Goal: Transaction & Acquisition: Book appointment/travel/reservation

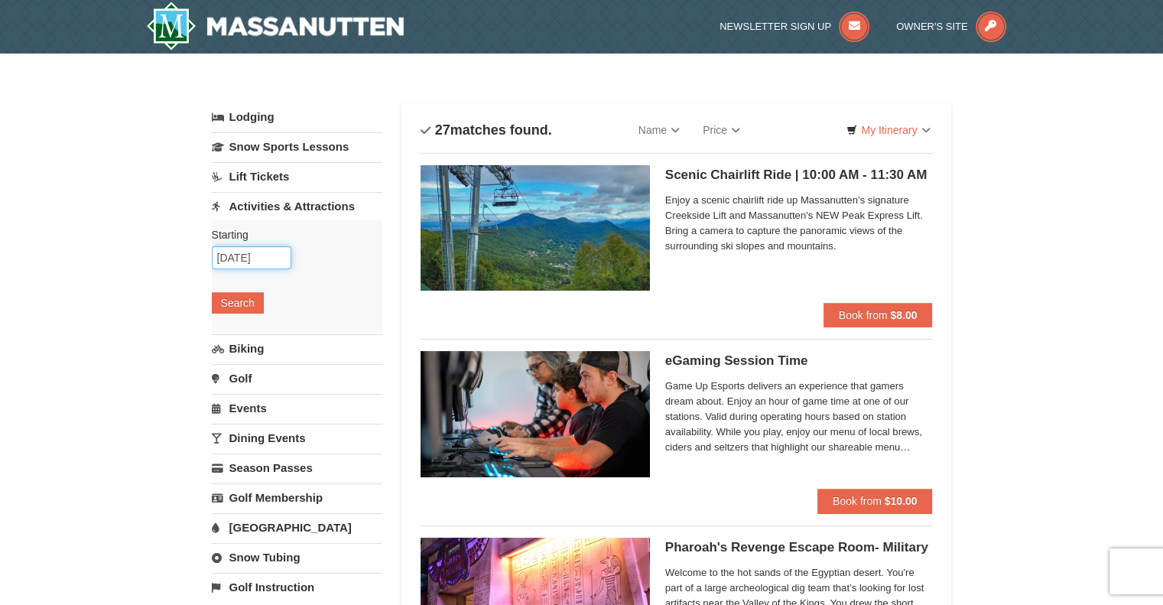
click at [254, 256] on input "[DATE]" at bounding box center [252, 257] width 80 height 23
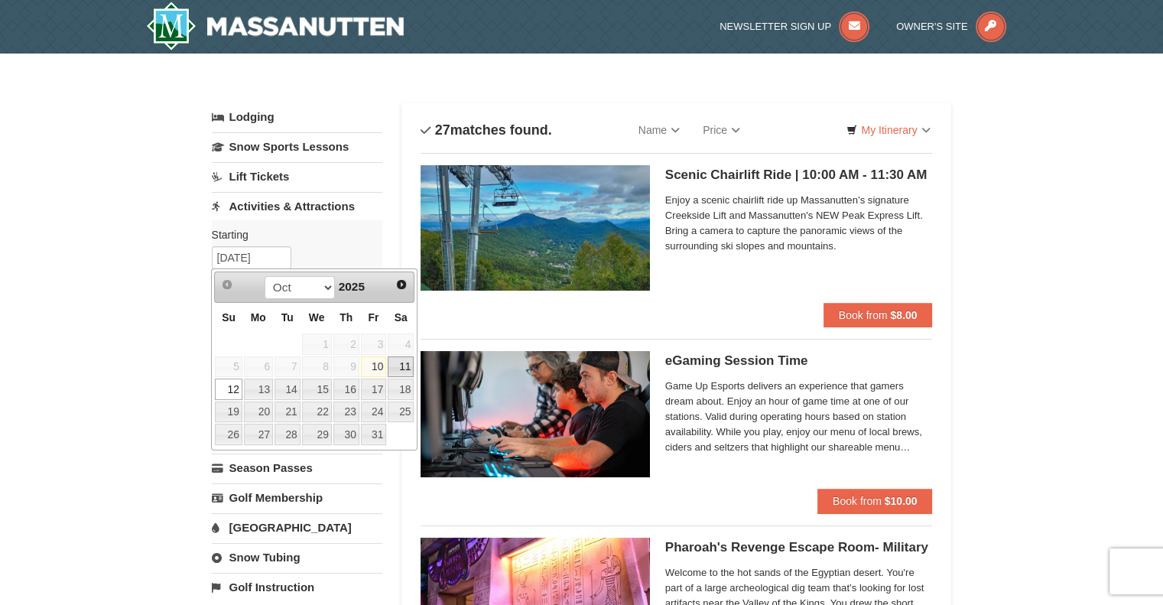
click at [398, 361] on link "11" at bounding box center [401, 366] width 26 height 21
type input "[DATE]"
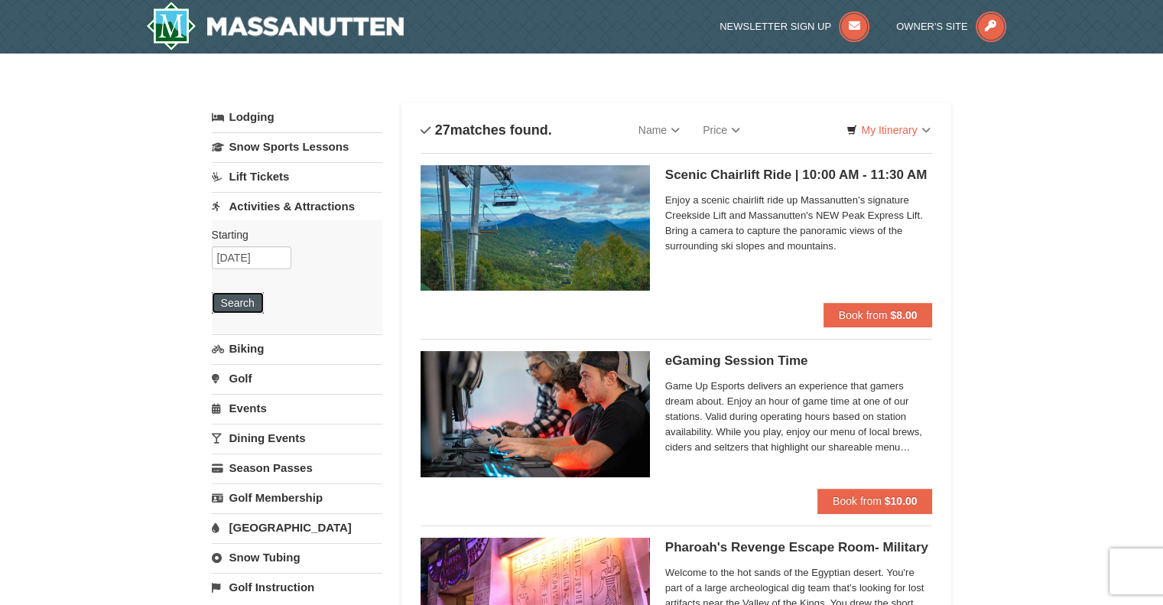
click at [248, 307] on button "Search" at bounding box center [238, 302] width 52 height 21
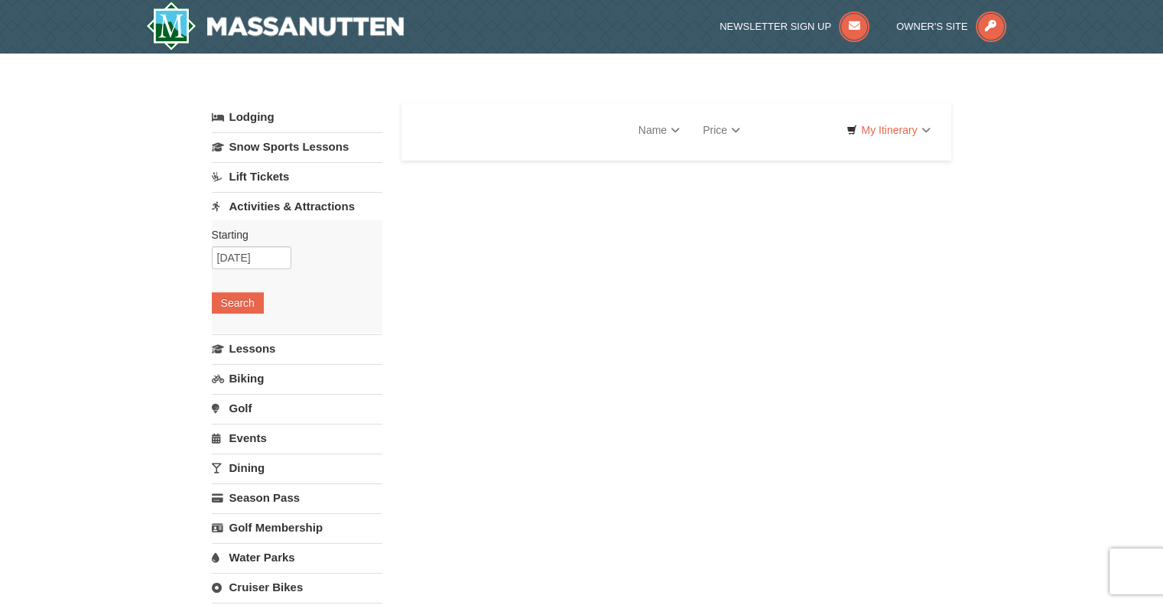
select select "10"
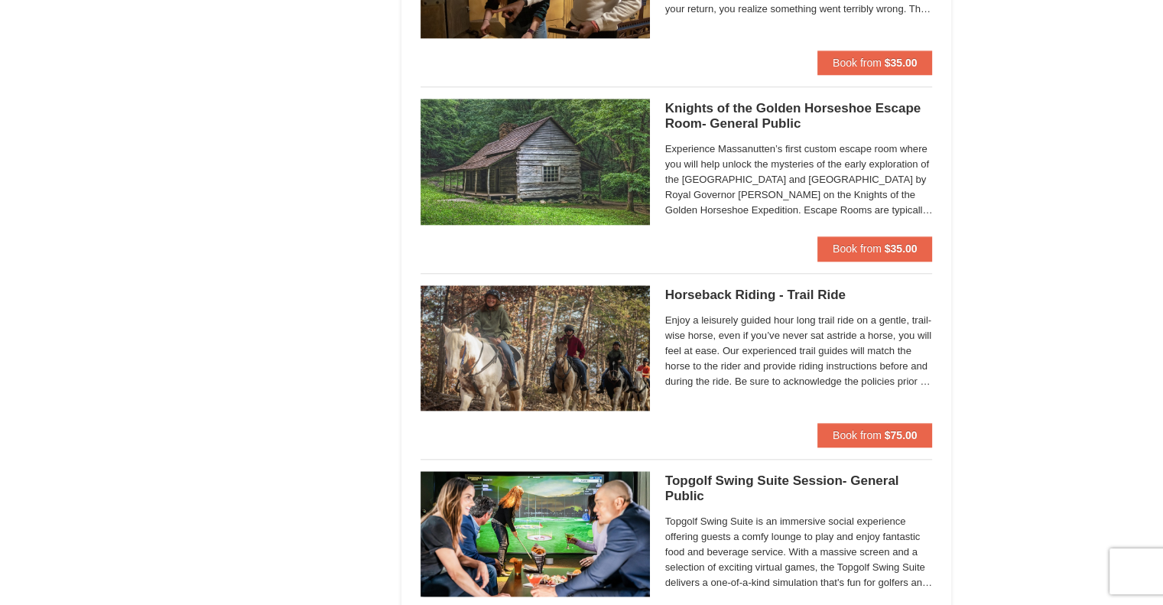
scroll to position [1530, 0]
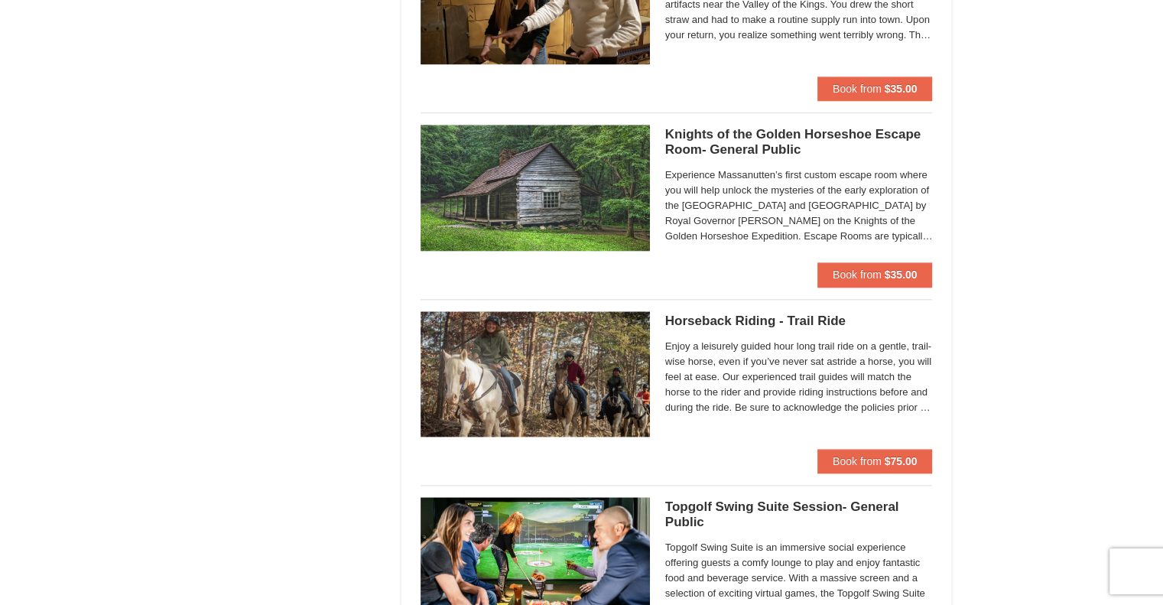
click at [562, 344] on img at bounding box center [535, 373] width 229 height 125
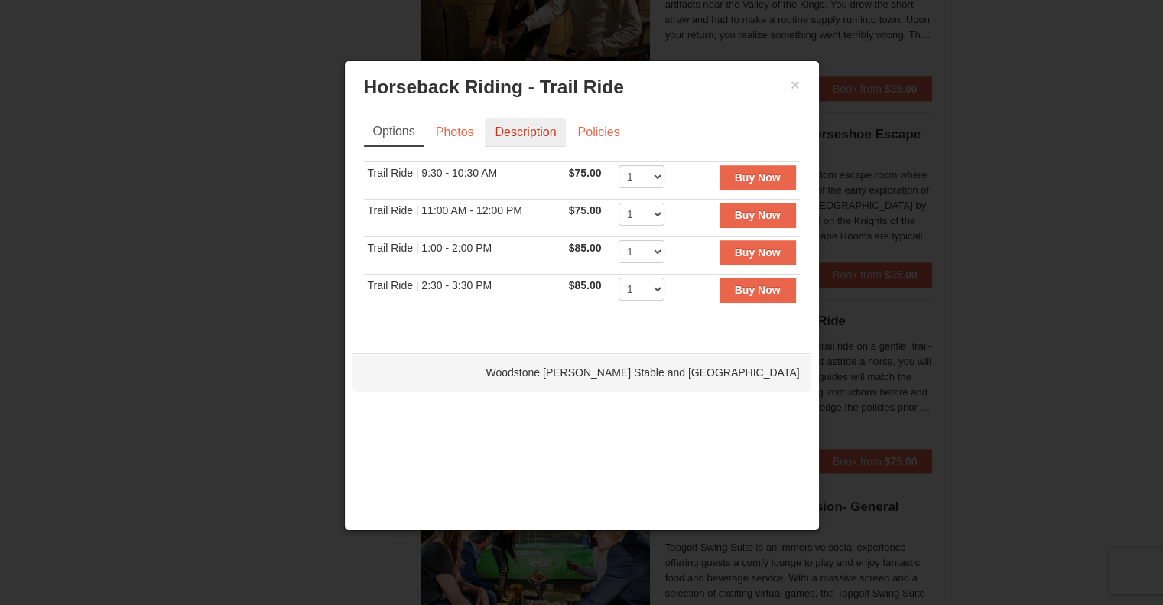
click at [557, 122] on link "Description" at bounding box center [525, 132] width 81 height 29
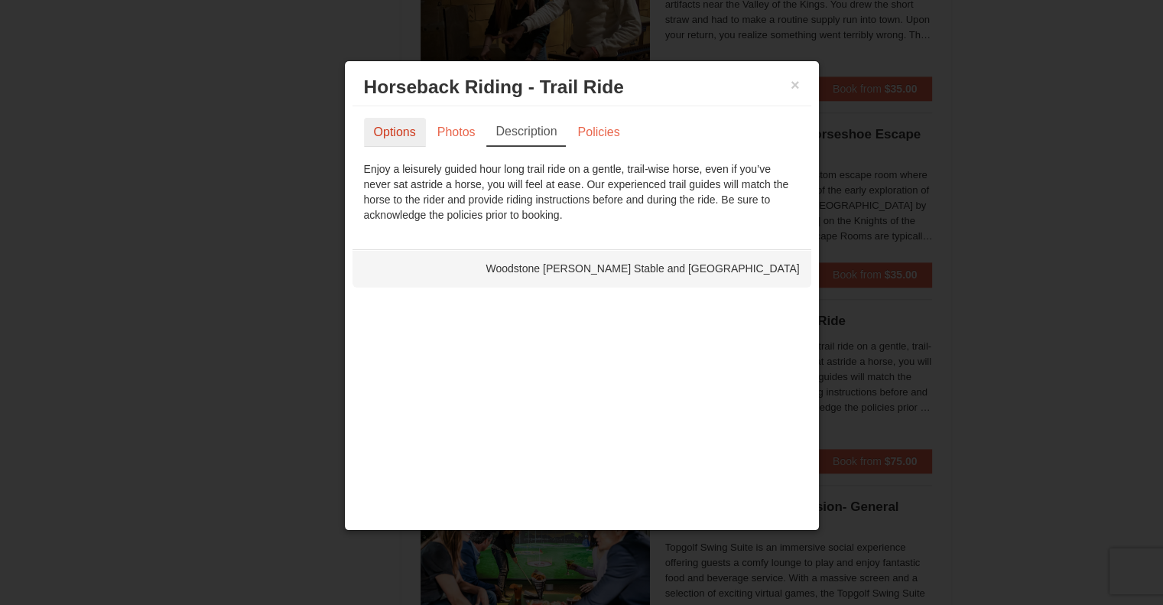
click at [406, 128] on link "Options" at bounding box center [395, 132] width 62 height 29
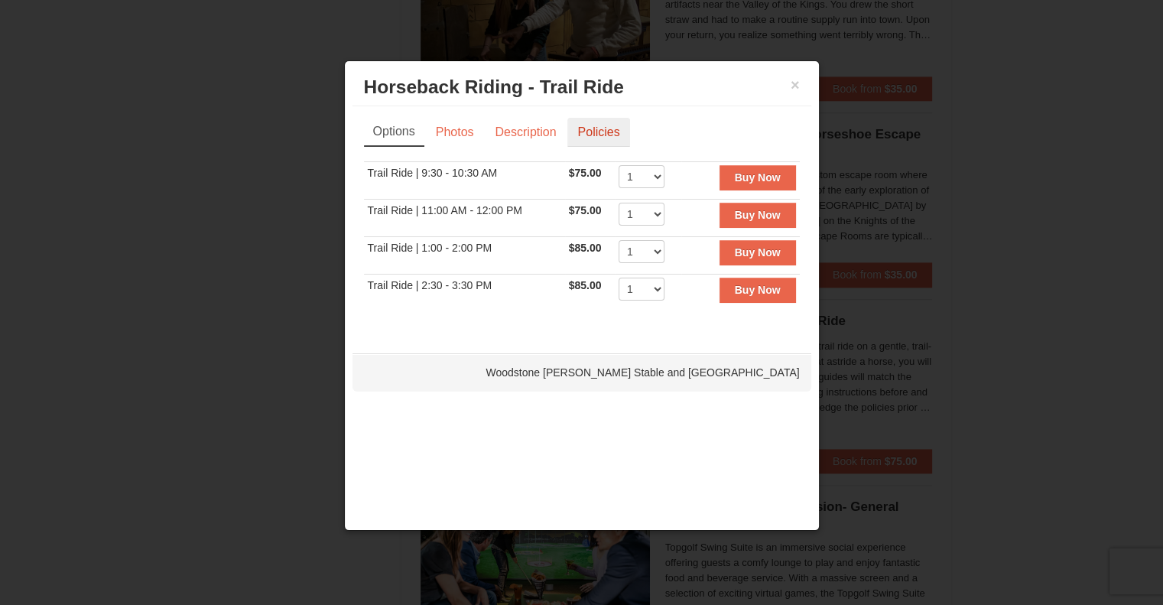
click at [610, 128] on link "Policies" at bounding box center [599, 132] width 62 height 29
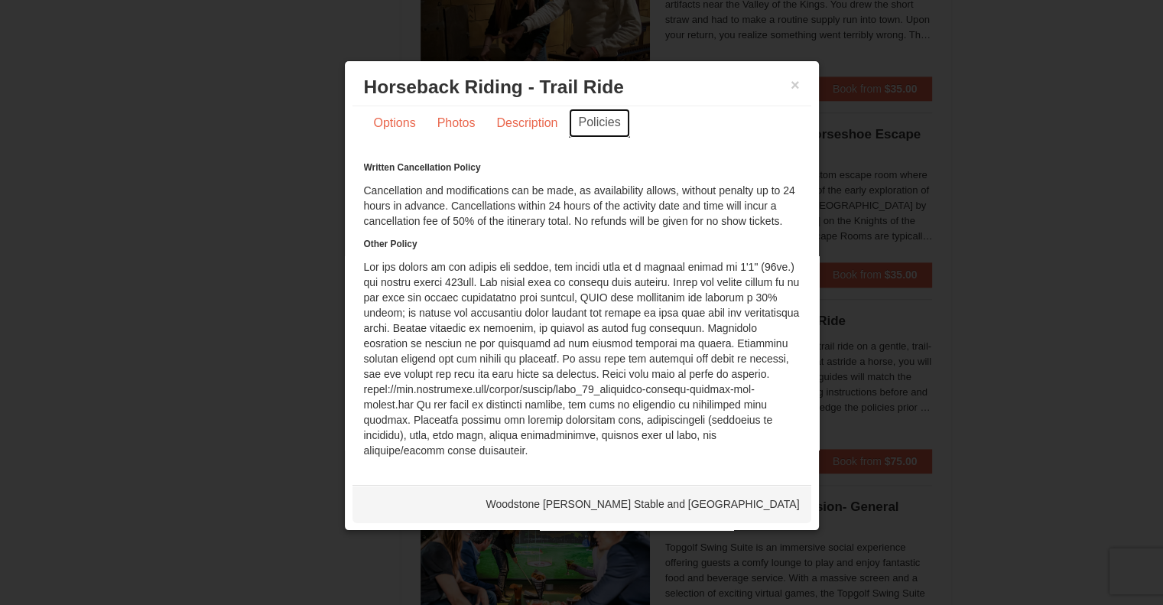
scroll to position [24, 0]
click at [798, 85] on button "×" at bounding box center [795, 84] width 9 height 15
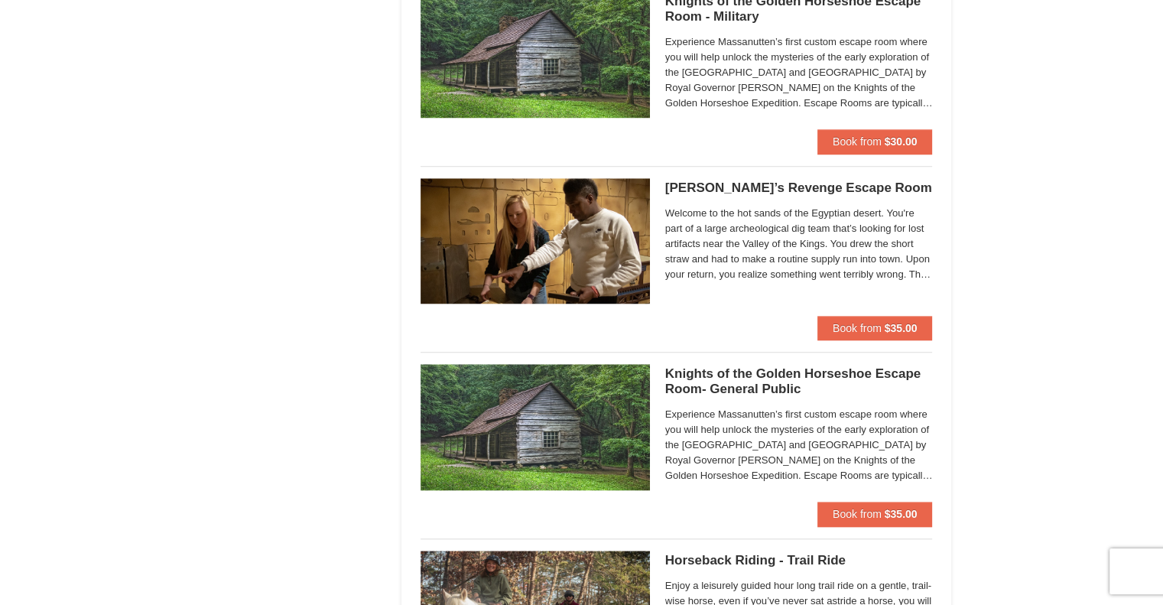
scroll to position [994, 0]
